Goal: Navigation & Orientation: Find specific page/section

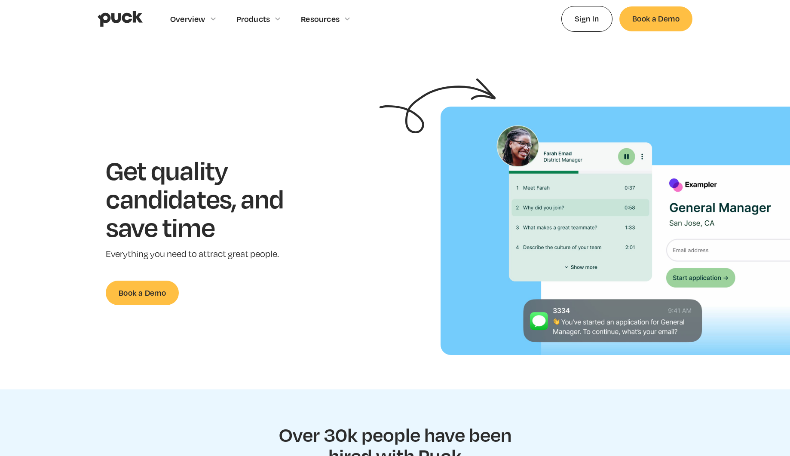
click at [341, 224] on div "Get quality candidates, and save time Everything you need to attract great peop…" at bounding box center [208, 230] width 388 height 149
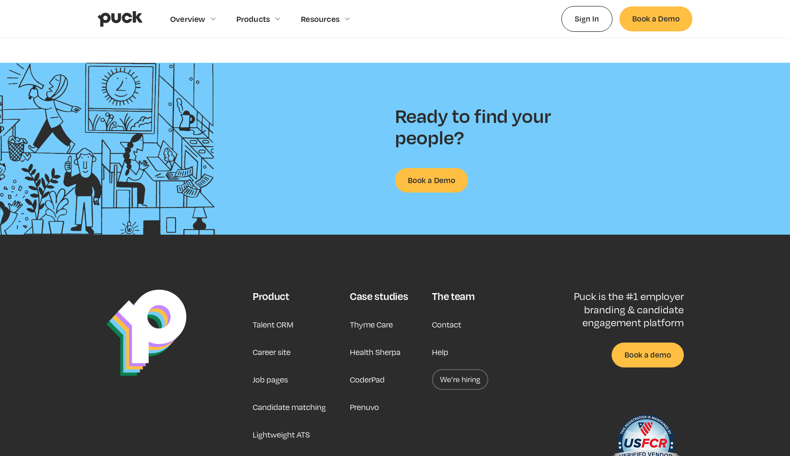
click at [445, 326] on link "Contact" at bounding box center [446, 324] width 29 height 21
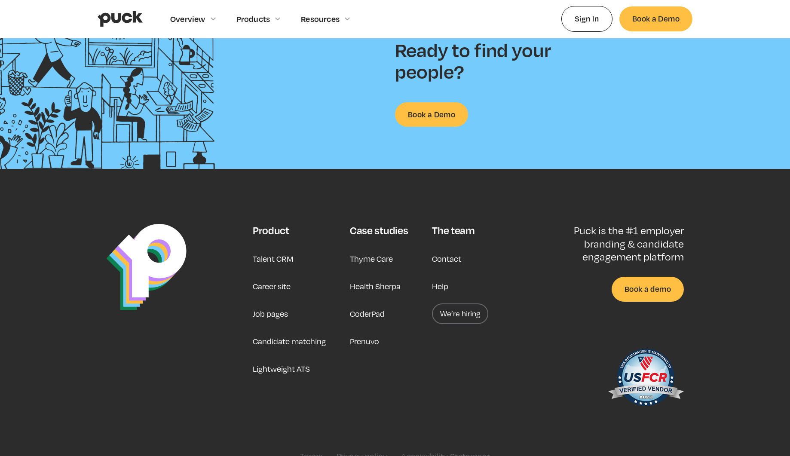
scroll to position [2183, 0]
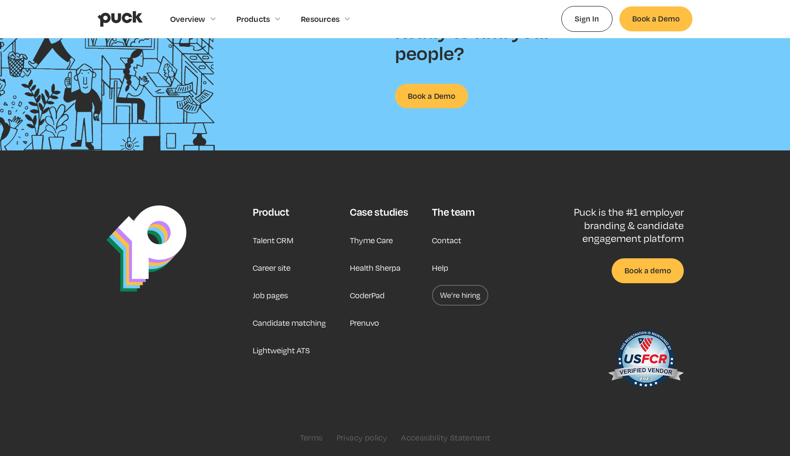
click at [309, 437] on link "Terms" at bounding box center [311, 437] width 23 height 9
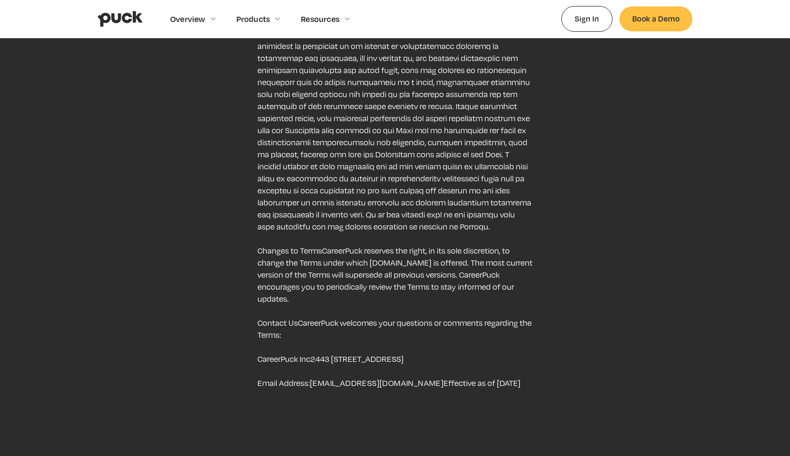
scroll to position [3500, 0]
